Goal: Check status: Check status

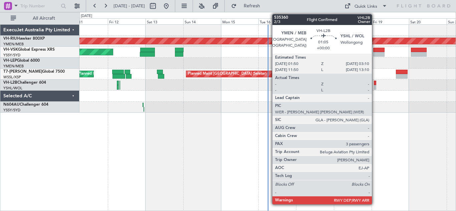
click at [375, 85] on div at bounding box center [375, 87] width 2 height 5
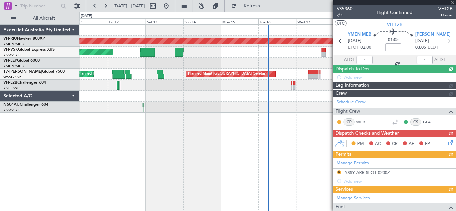
click at [451, 2] on div at bounding box center [394, 2] width 123 height 5
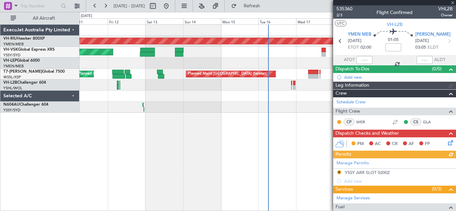
click at [451, 2] on div at bounding box center [394, 2] width 123 height 5
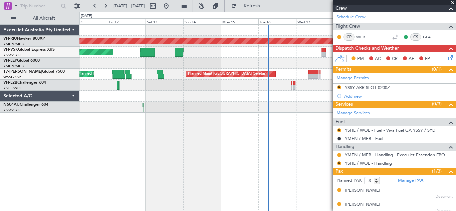
scroll to position [103, 0]
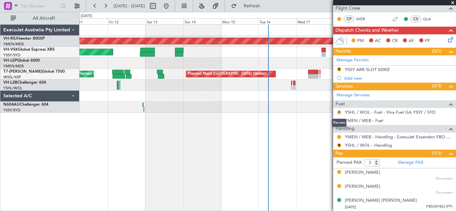
click at [340, 111] on button "R" at bounding box center [339, 112] width 4 height 4
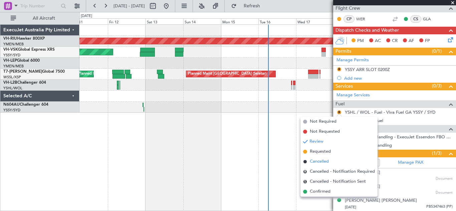
click at [313, 162] on span "Cancelled" at bounding box center [319, 162] width 19 height 7
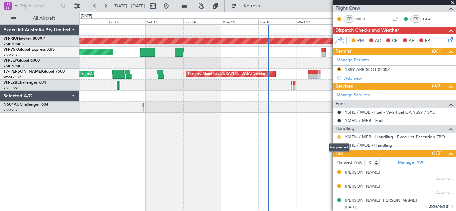
click at [338, 137] on button at bounding box center [339, 137] width 4 height 4
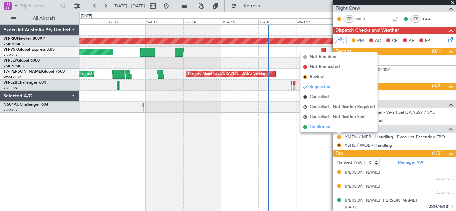
click at [322, 124] on span "Confirmed" at bounding box center [320, 127] width 21 height 7
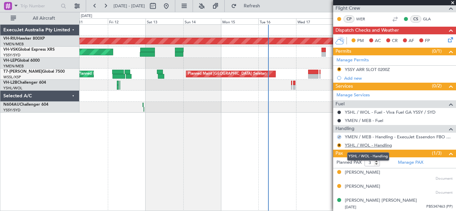
click at [364, 144] on link "YSHL / WOL - Handling" at bounding box center [368, 146] width 47 height 6
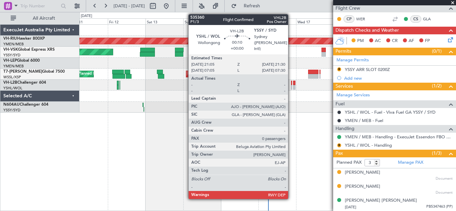
click at [291, 86] on div at bounding box center [291, 87] width 1 height 5
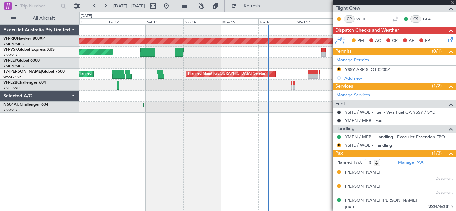
type input "0"
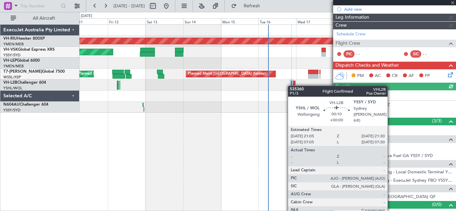
scroll to position [76, 0]
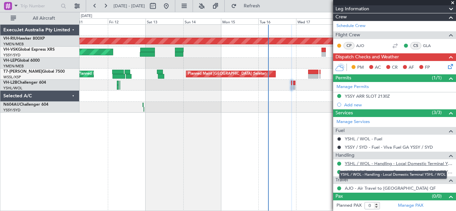
click at [385, 163] on link "YSHL / WOL - Handling - Local Domestic Terminal YSHL / WOL" at bounding box center [399, 164] width 108 height 6
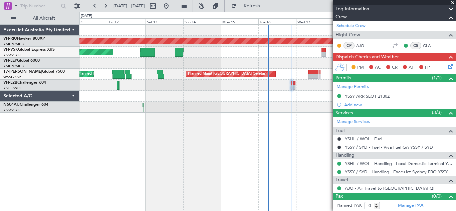
click at [291, 86] on div at bounding box center [267, 85] width 376 height 11
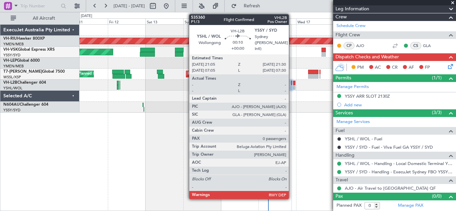
click at [292, 84] on div at bounding box center [291, 83] width 1 height 5
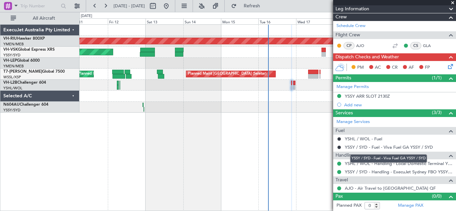
click at [357, 164] on mat-tooltip-component "YSSY / SYD - Fuel - Viva Fuel GA YSSY / SYD" at bounding box center [388, 159] width 86 height 18
click at [431, 163] on mat-tooltip-component "YSSY / SYD - Fuel - Viva Fuel GA YSSY / SYD" at bounding box center [388, 159] width 86 height 18
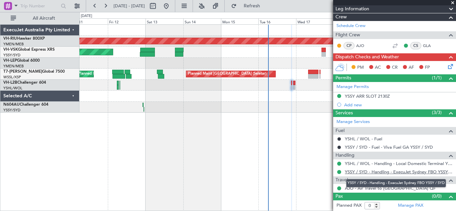
click at [418, 173] on link "YSSY / SYD - Handling - ExecuJet Sydney FBO YSSY / SYD" at bounding box center [399, 172] width 108 height 6
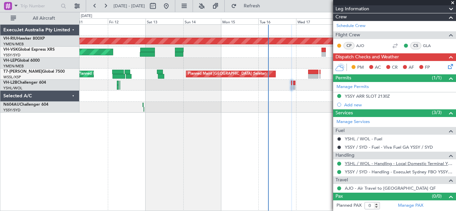
click at [369, 165] on link "YSHL / WOL - Handling - Local Domestic Terminal YSHL / WOL" at bounding box center [399, 164] width 108 height 6
click at [453, 3] on span at bounding box center [452, 3] width 7 height 6
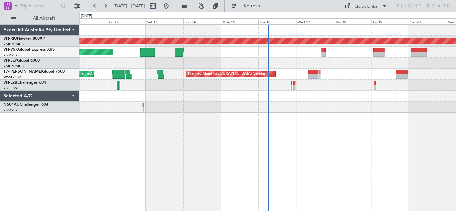
scroll to position [0, 0]
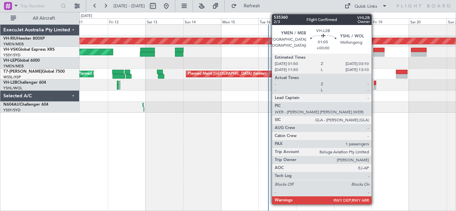
click at [375, 86] on div at bounding box center [375, 87] width 2 height 5
click at [376, 85] on div at bounding box center [375, 87] width 2 height 5
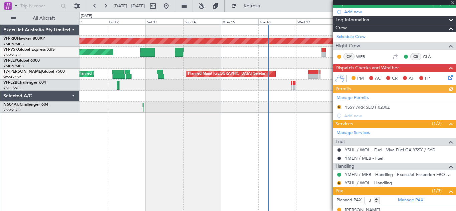
scroll to position [103, 0]
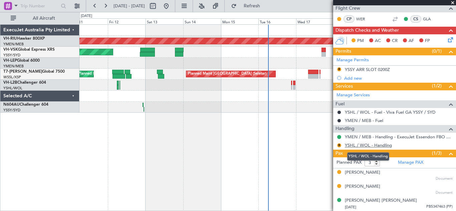
click at [372, 145] on link "YSHL / WOL - Handling" at bounding box center [368, 146] width 47 height 6
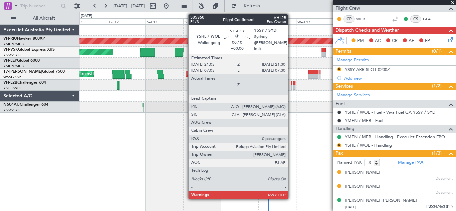
click at [291, 85] on div at bounding box center [291, 87] width 1 height 5
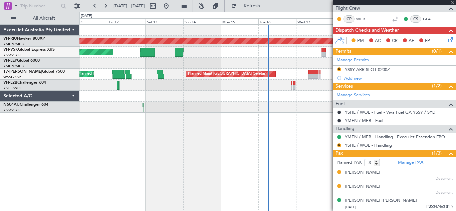
type input "0"
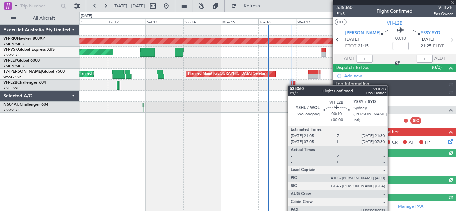
scroll to position [76, 0]
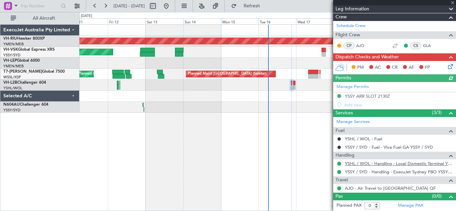
click at [375, 164] on link "YSHL / WOL - Handling - Local Domestic Terminal YSHL / WOL" at bounding box center [399, 164] width 108 height 6
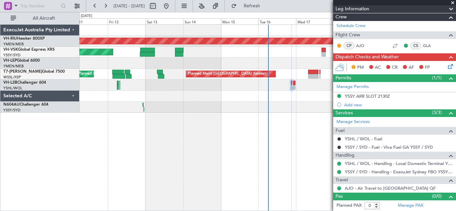
click at [453, 3] on span at bounding box center [452, 3] width 7 height 6
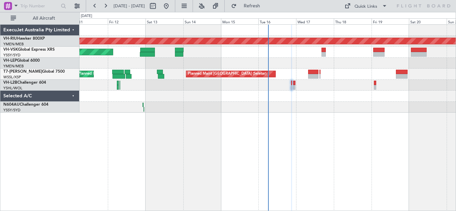
scroll to position [0, 0]
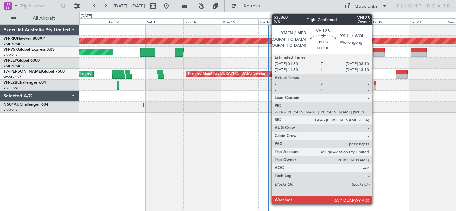
click at [375, 85] on div at bounding box center [375, 87] width 2 height 5
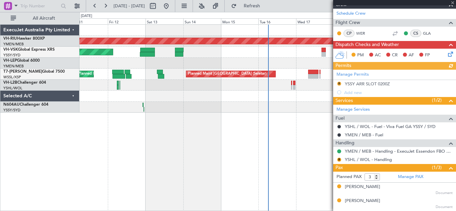
scroll to position [95, 0]
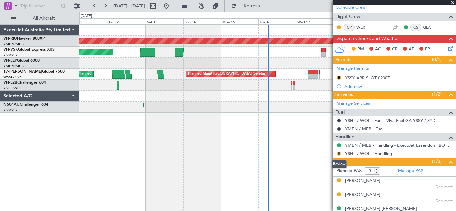
click at [339, 153] on button "R" at bounding box center [339, 154] width 4 height 4
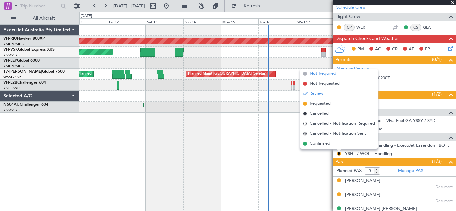
click at [316, 74] on span "Not Required" at bounding box center [323, 73] width 27 height 7
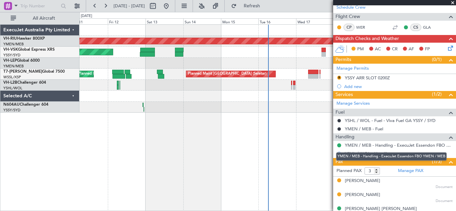
click at [369, 154] on div "YMEN / MEB - Handling - ExecuJet Essendon FBO YMEN / MEB" at bounding box center [391, 157] width 110 height 8
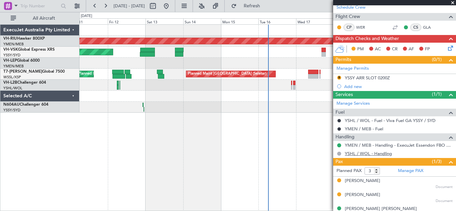
click at [374, 154] on link "YSHL / WOL - Handling" at bounding box center [368, 154] width 47 height 6
click at [266, 6] on span "Refreshing..." at bounding box center [252, 6] width 28 height 5
